Goal: Task Accomplishment & Management: Manage account settings

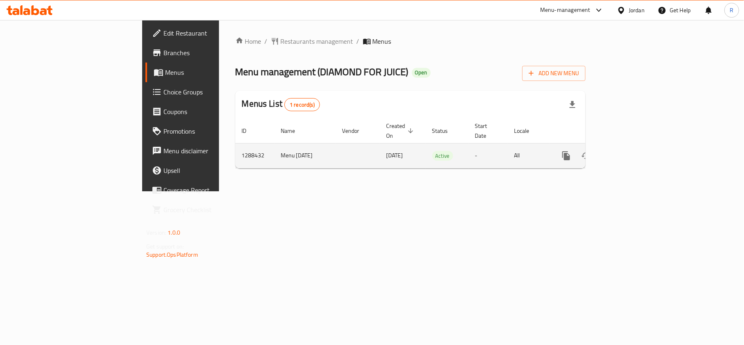
click at [630, 151] on icon "enhanced table" at bounding box center [625, 156] width 10 height 10
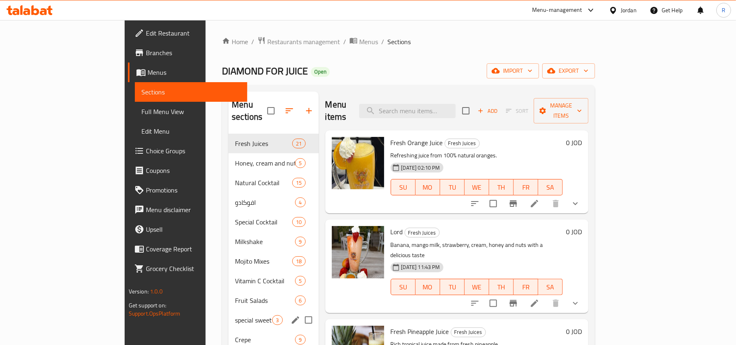
click at [228, 316] on div "special sweets 3" at bounding box center [273, 320] width 90 height 20
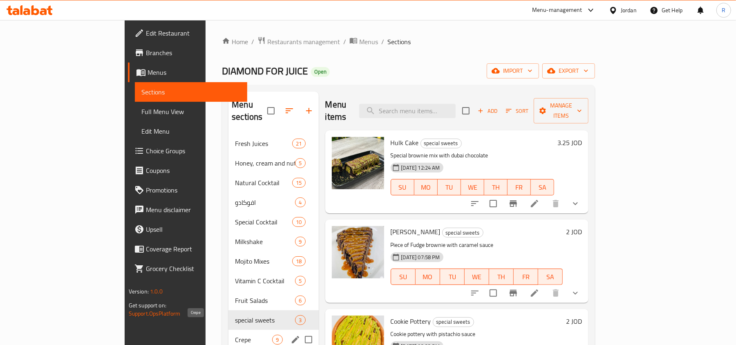
click at [235, 335] on span "Crepe" at bounding box center [253, 340] width 37 height 10
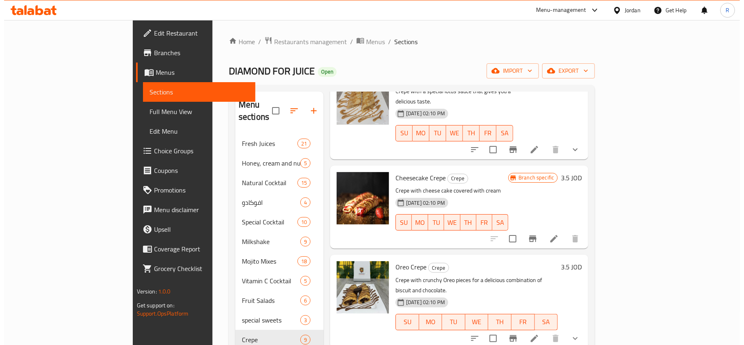
scroll to position [381, 0]
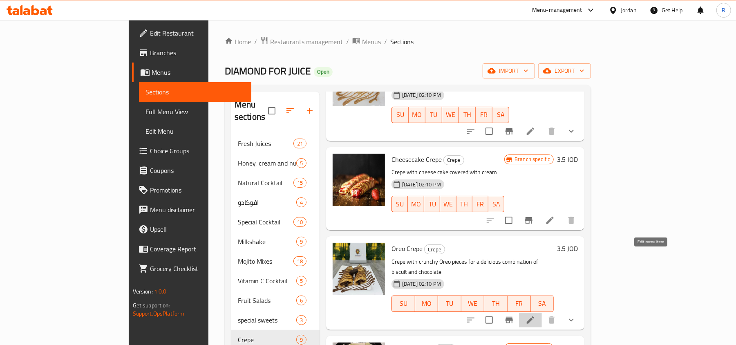
click at [534, 316] on icon at bounding box center [530, 319] width 7 height 7
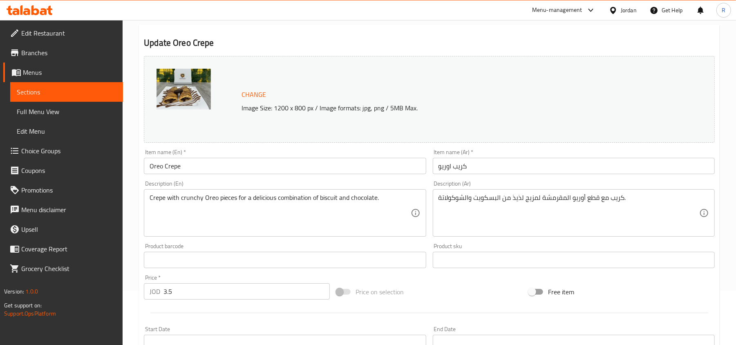
scroll to position [258, 0]
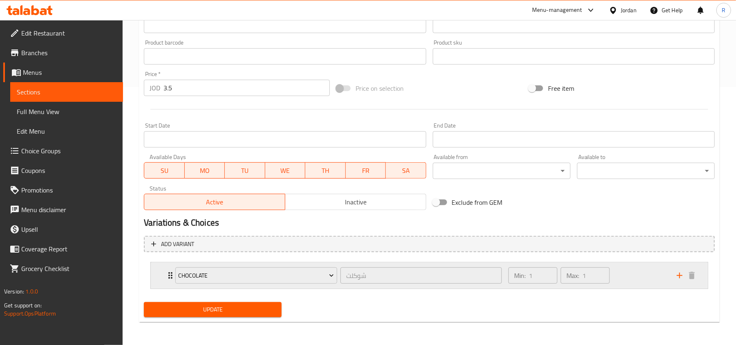
click at [612, 278] on div "Min: 1 ​ Max: 1 ​" at bounding box center [559, 275] width 108 height 23
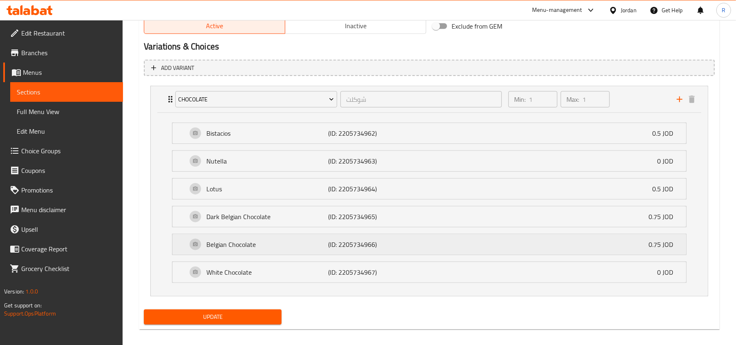
scroll to position [443, 0]
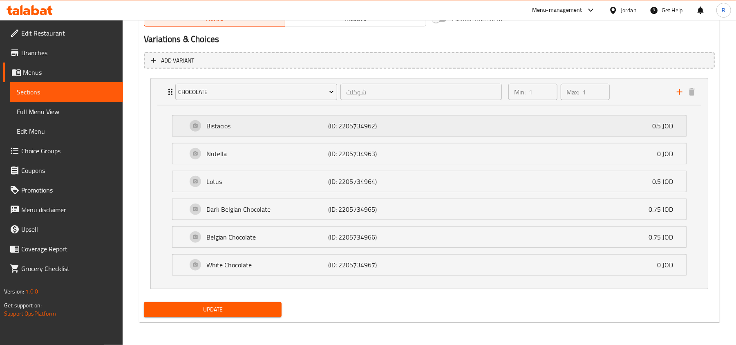
click at [241, 130] on div "Bistacios (ID: 2205734962) 0.5 JOD" at bounding box center [431, 126] width 489 height 20
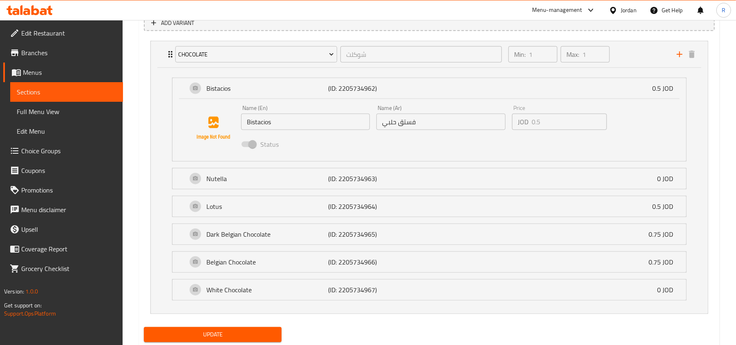
scroll to position [498, 0]
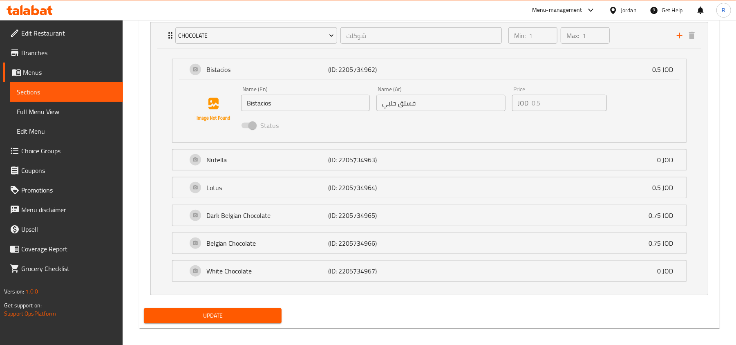
click at [282, 104] on input "Bistacios" at bounding box center [305, 103] width 129 height 16
click at [625, 38] on div "Min: 1 ​ Max: 1 ​" at bounding box center [588, 35] width 168 height 26
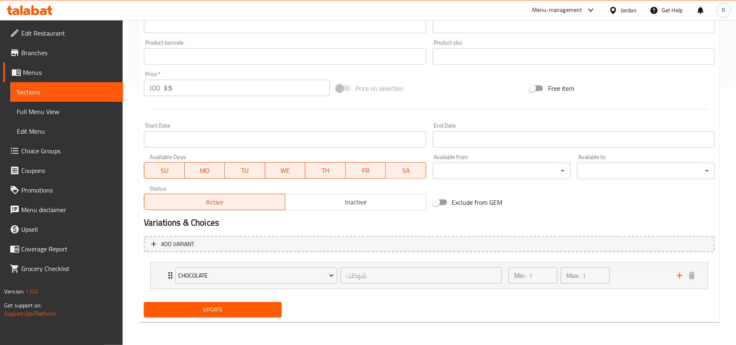
scroll to position [258, 0]
click at [635, 275] on div "Min: 1 ​ Max: 1 ​" at bounding box center [588, 275] width 168 height 26
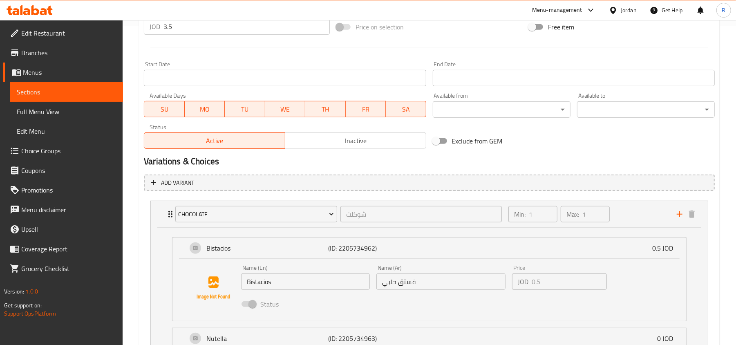
scroll to position [422, 0]
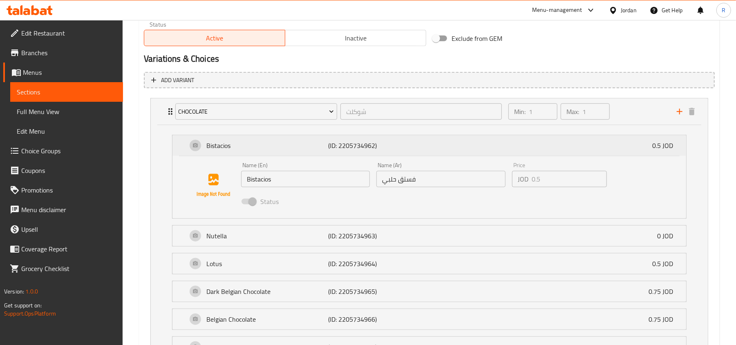
click at [254, 152] on div "Bistacios (ID: 2205734962) 0.5 JOD" at bounding box center [431, 145] width 489 height 20
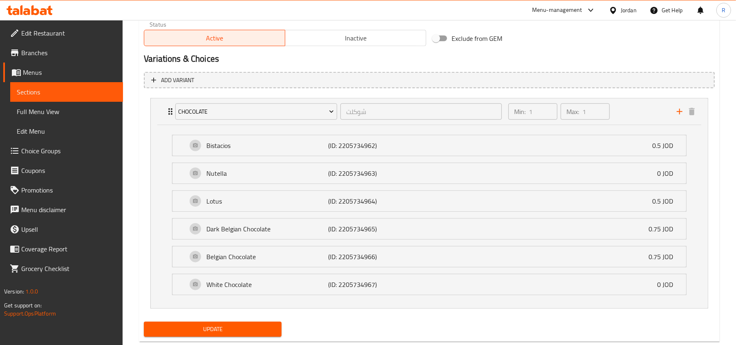
scroll to position [443, 0]
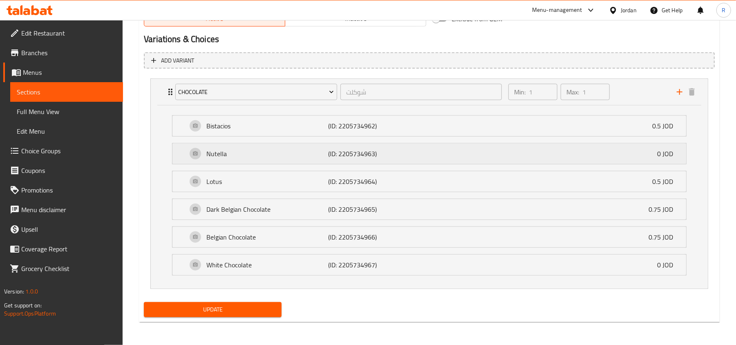
click at [257, 144] on div "Nutella (ID: 2205734963) 0 JOD" at bounding box center [431, 153] width 489 height 20
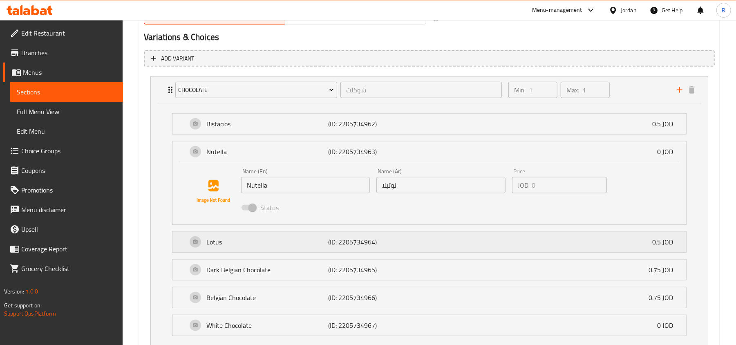
click at [291, 239] on p "Lotus" at bounding box center [267, 242] width 122 height 10
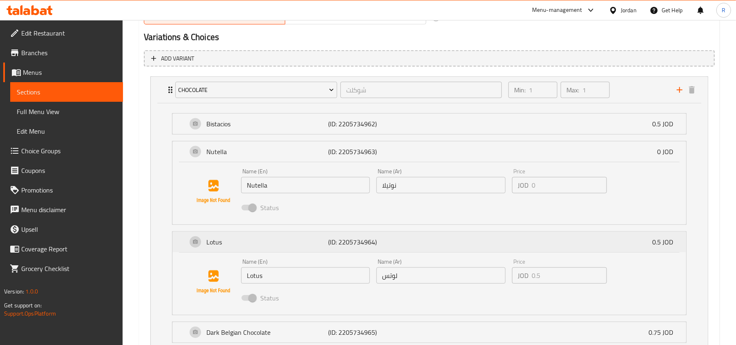
scroll to position [553, 0]
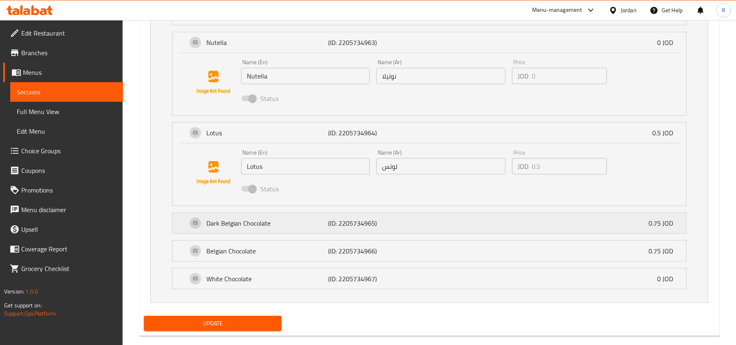
click at [285, 216] on div "Dark Belgian Chocolate (ID: 2205734965) 0.75 JOD" at bounding box center [431, 223] width 489 height 20
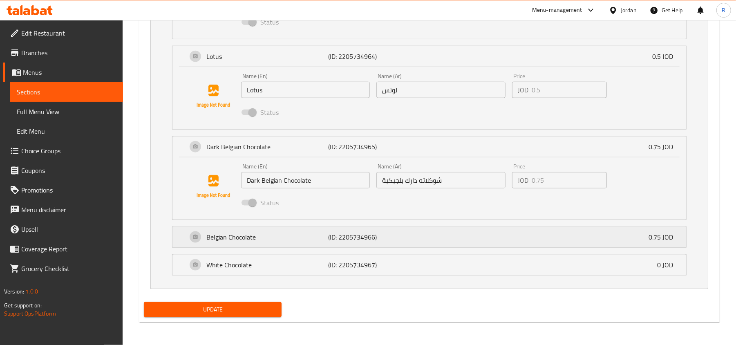
scroll to position [631, 0]
click at [301, 230] on div "Belgian Chocolate (ID: 2205734966) 0.75 JOD" at bounding box center [431, 237] width 489 height 20
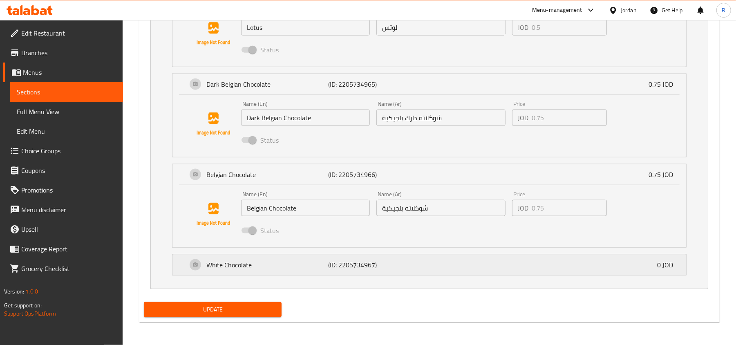
click at [316, 270] on div "White Chocolate (ID: 2205734967) 0 JOD" at bounding box center [431, 265] width 489 height 20
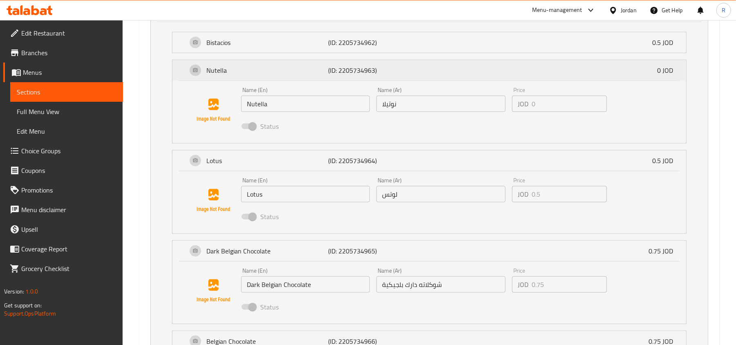
scroll to position [429, 0]
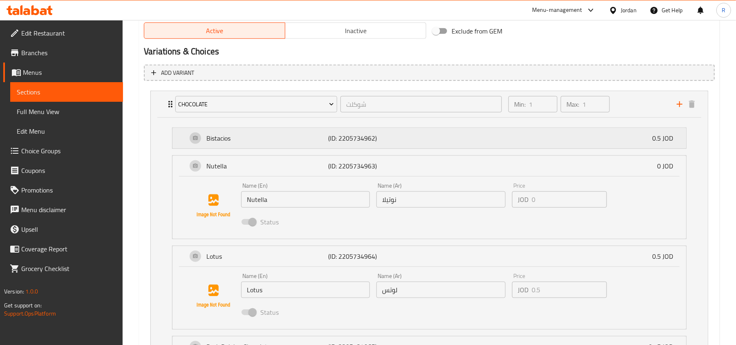
click at [336, 134] on p "(ID: 2205734962)" at bounding box center [368, 138] width 81 height 10
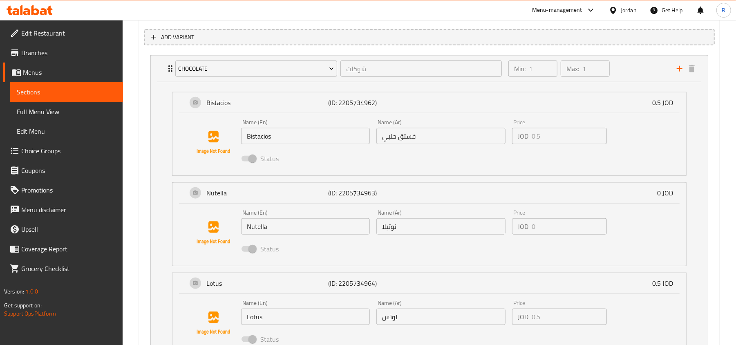
scroll to position [484, 0]
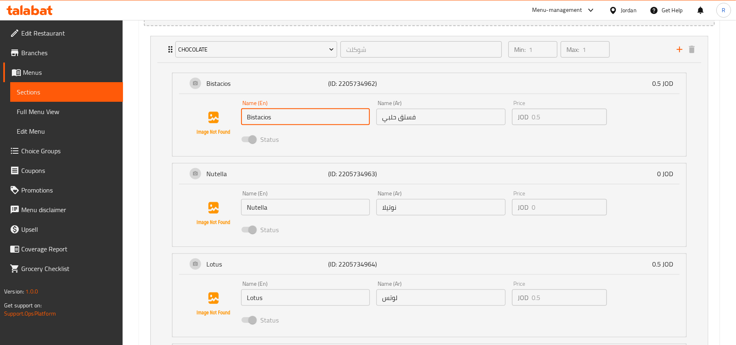
click at [294, 115] on input "Bistacios" at bounding box center [305, 117] width 129 height 16
click at [281, 118] on input "Bistacios" at bounding box center [305, 117] width 129 height 16
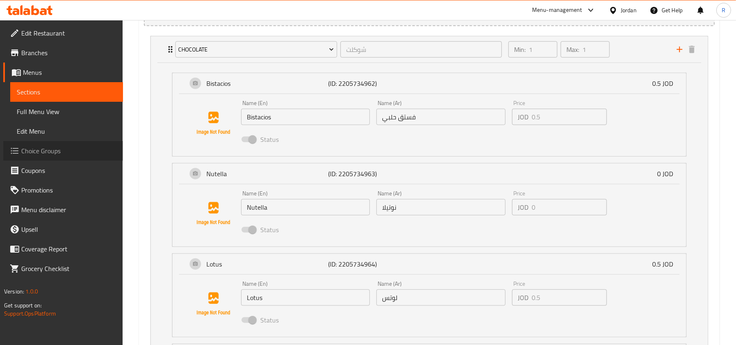
click at [53, 154] on span "Choice Groups" at bounding box center [68, 151] width 95 height 10
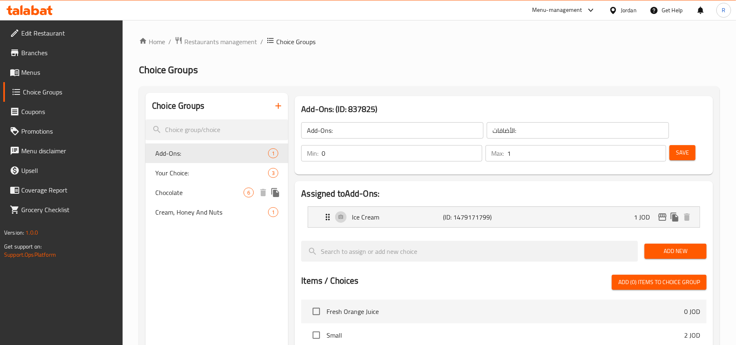
click at [189, 196] on span "Chocolate" at bounding box center [199, 193] width 88 height 10
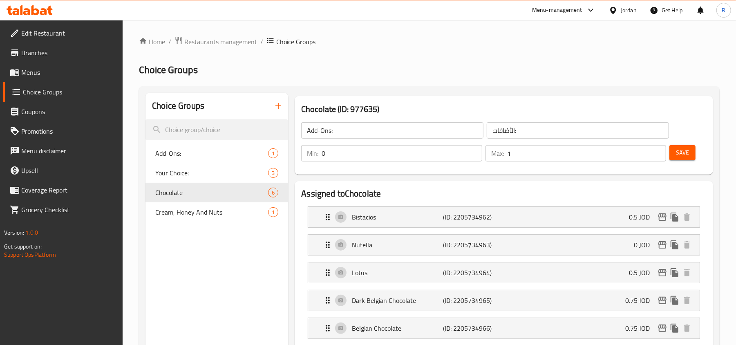
type input "Chocolate"
type input "شوكلت"
type input "1"
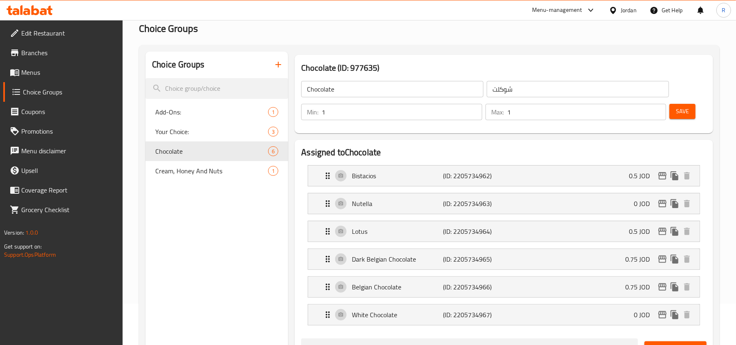
scroll to position [109, 0]
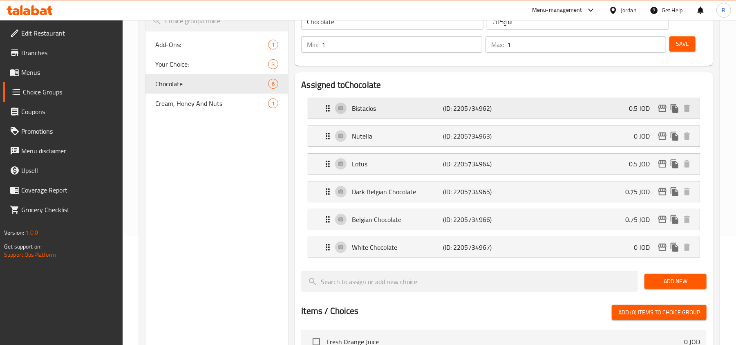
click at [500, 107] on p "(ID: 2205734962)" at bounding box center [473, 108] width 61 height 10
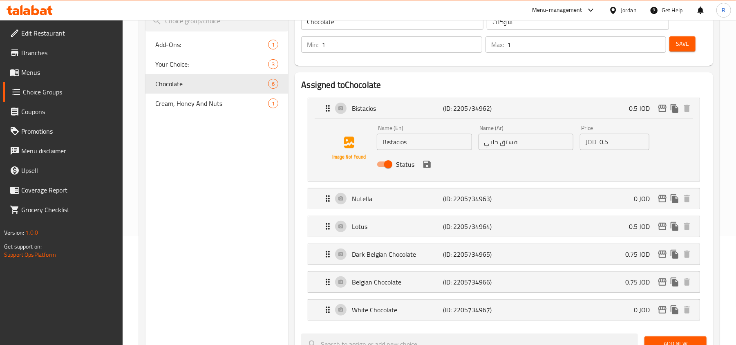
click at [419, 143] on input "Bistacios" at bounding box center [424, 142] width 95 height 16
click at [401, 144] on input "Bistacios" at bounding box center [424, 142] width 95 height 16
click at [499, 143] on input "فستق حلبي" at bounding box center [526, 142] width 95 height 16
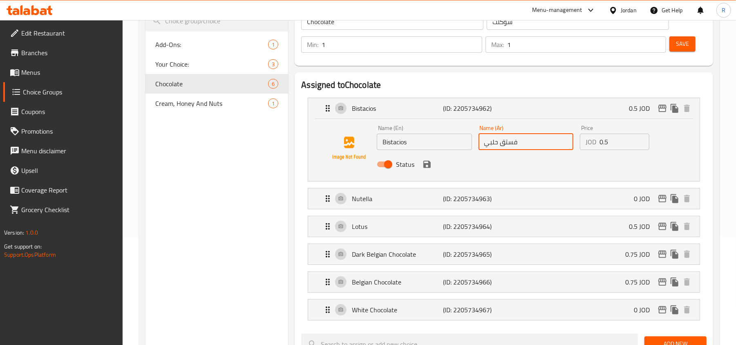
click at [499, 143] on input "فستق حلبي" at bounding box center [526, 142] width 95 height 16
click at [388, 143] on input "Bistacios" at bounding box center [424, 142] width 95 height 16
paste input "pistach"
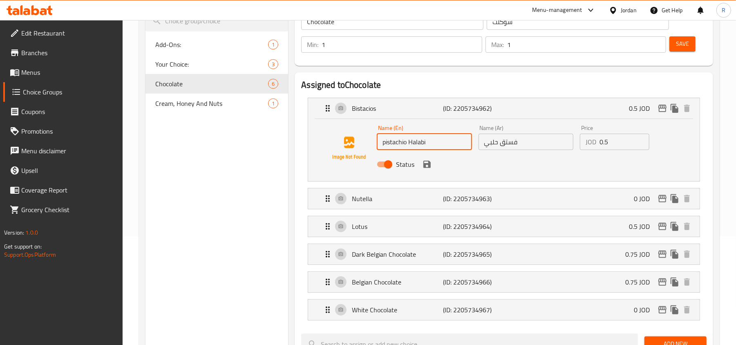
click at [411, 144] on input "pistachio Halabi" at bounding box center [424, 142] width 95 height 16
click at [400, 139] on input "pistachio Halabi" at bounding box center [424, 142] width 95 height 16
type input "pistachio Halabi"
click at [430, 163] on icon "save" at bounding box center [426, 164] width 7 height 7
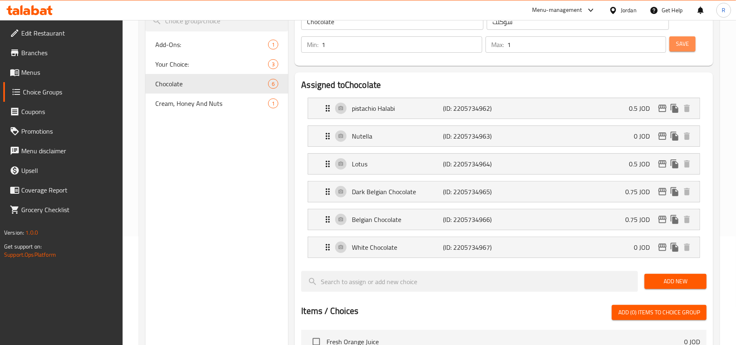
click at [682, 45] on span "Save" at bounding box center [682, 44] width 13 height 10
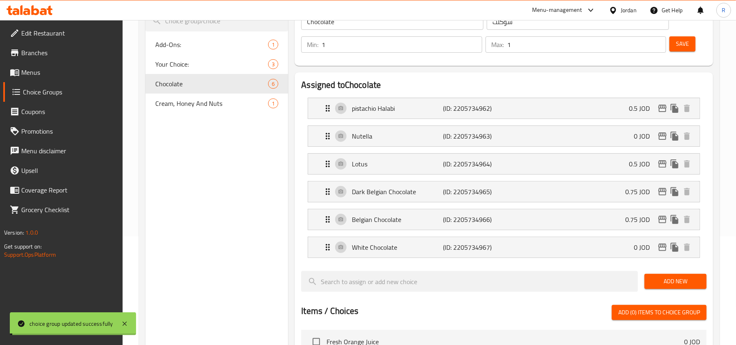
click at [30, 76] on div "Edit Restaurant Branches Menus Choice Groups Coupons Promotions Menu disclaimer…" at bounding box center [368, 267] width 736 height 712
click at [30, 75] on span "Menus" at bounding box center [68, 72] width 95 height 10
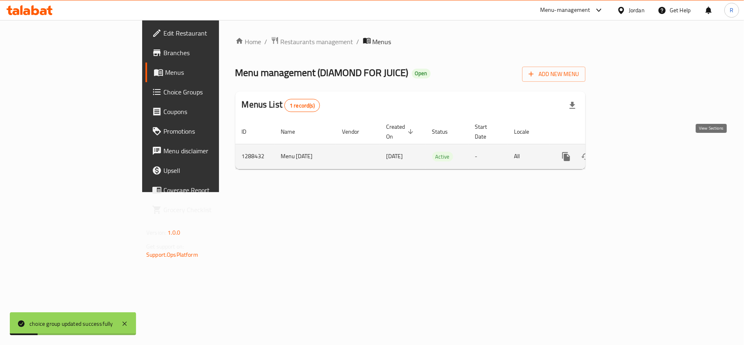
click at [630, 152] on icon "enhanced table" at bounding box center [625, 157] width 10 height 10
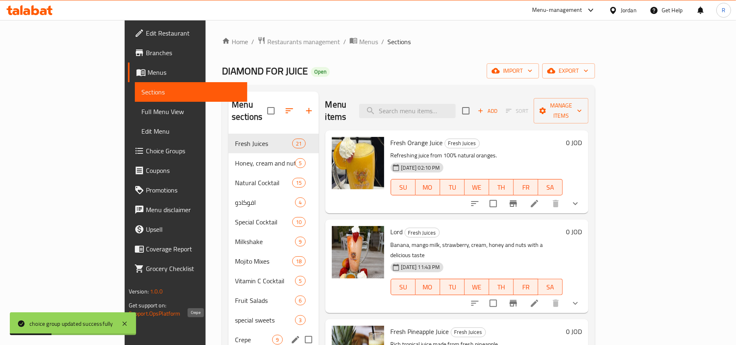
click at [235, 335] on span "Crepe" at bounding box center [253, 340] width 37 height 10
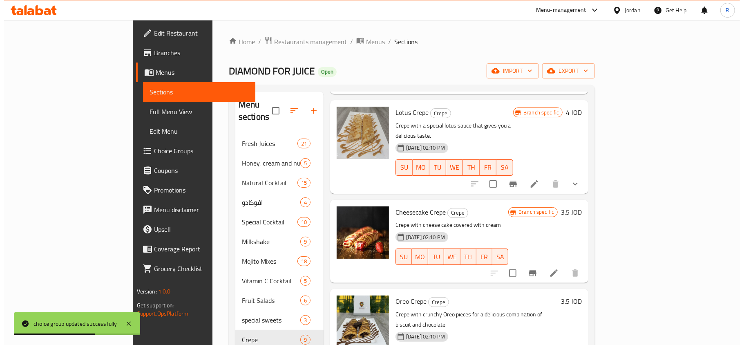
scroll to position [381, 0]
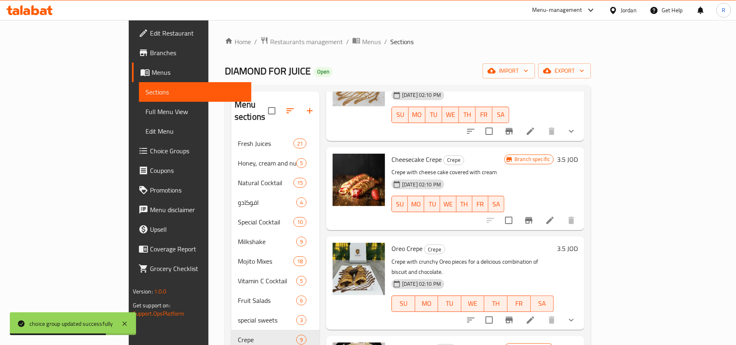
click at [542, 313] on li at bounding box center [530, 320] width 23 height 15
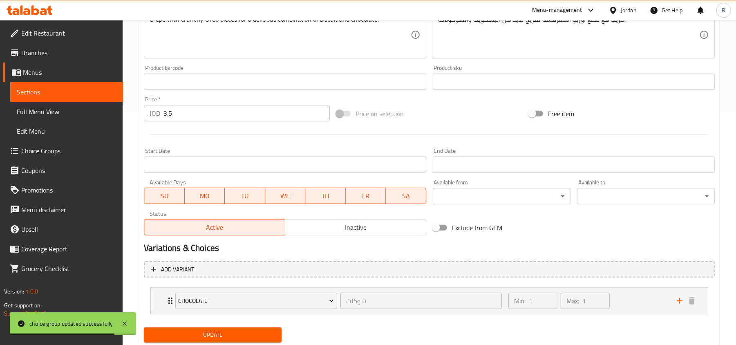
scroll to position [258, 0]
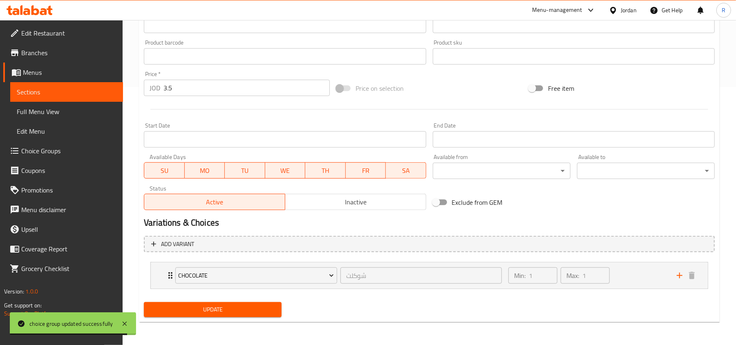
click at [633, 269] on div "Min: 1 ​ Max: 1 ​" at bounding box center [588, 275] width 168 height 26
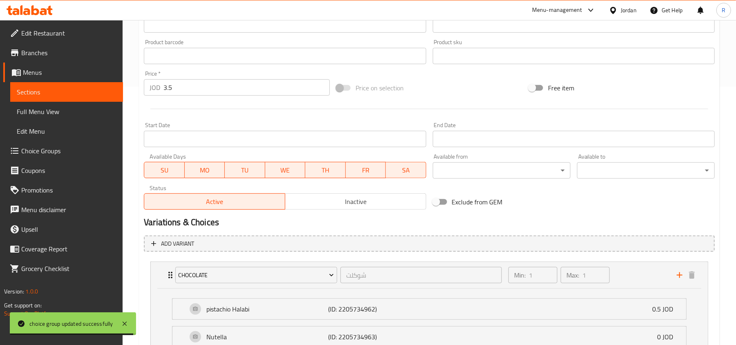
scroll to position [443, 0]
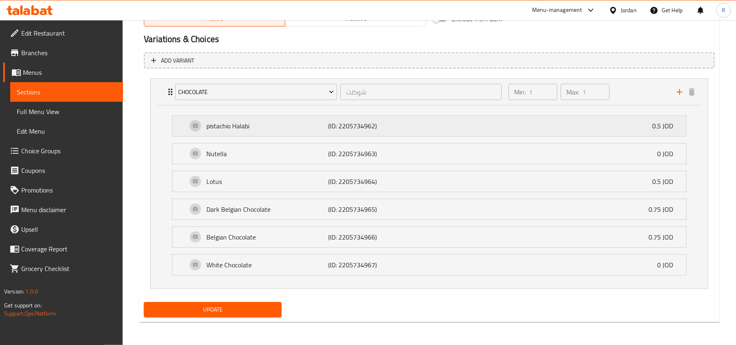
click at [336, 128] on p "(ID: 2205734962)" at bounding box center [368, 126] width 81 height 10
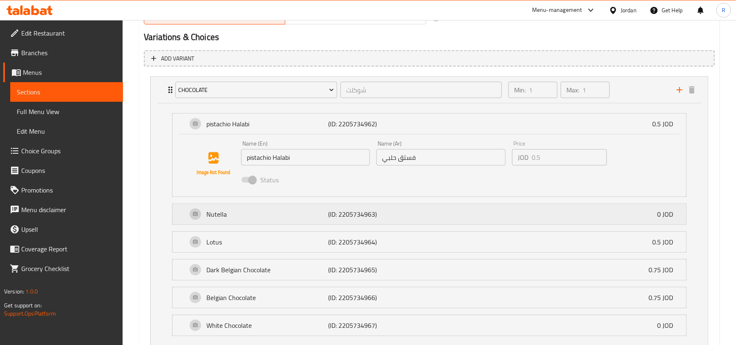
click at [445, 209] on div "Nutella (ID: 2205734963) 0 JOD" at bounding box center [431, 214] width 489 height 20
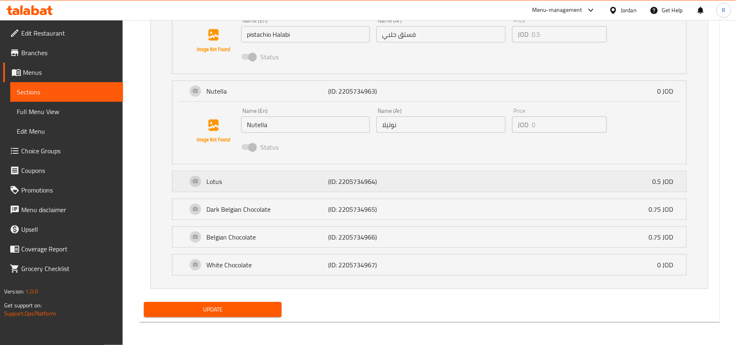
click at [354, 182] on p "(ID: 2205734964)" at bounding box center [368, 182] width 81 height 10
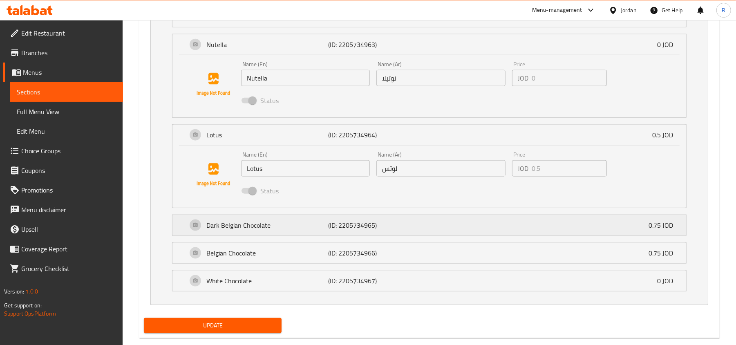
scroll to position [631, 0]
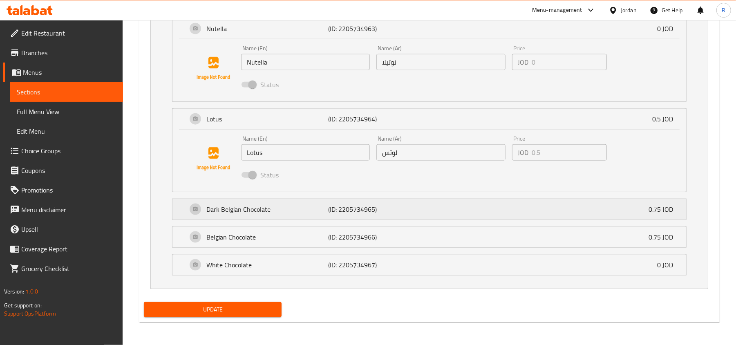
click at [359, 205] on p "(ID: 2205734965)" at bounding box center [368, 209] width 81 height 10
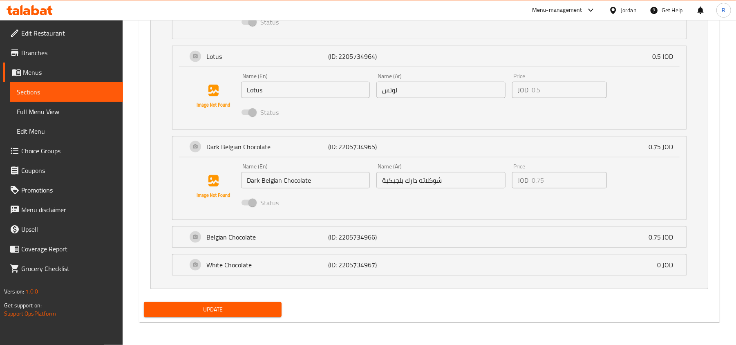
scroll to position [694, 0]
click at [360, 241] on p "(ID: 2205734966)" at bounding box center [368, 237] width 81 height 10
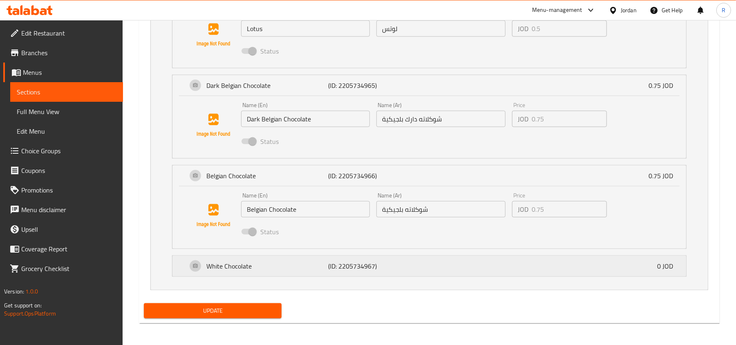
scroll to position [756, 0]
click at [358, 262] on p "(ID: 2205734967)" at bounding box center [368, 265] width 81 height 10
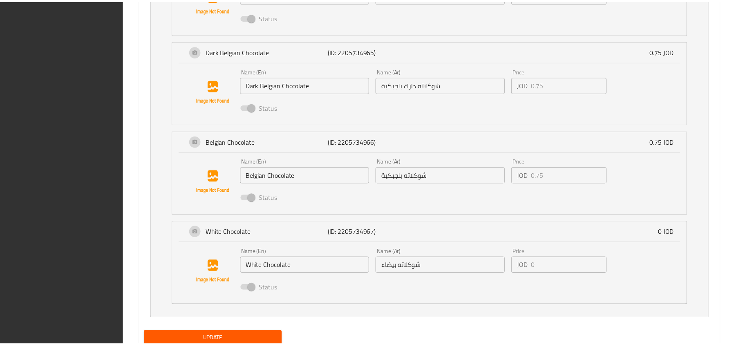
scroll to position [819, 0]
